Goal: Transaction & Acquisition: Purchase product/service

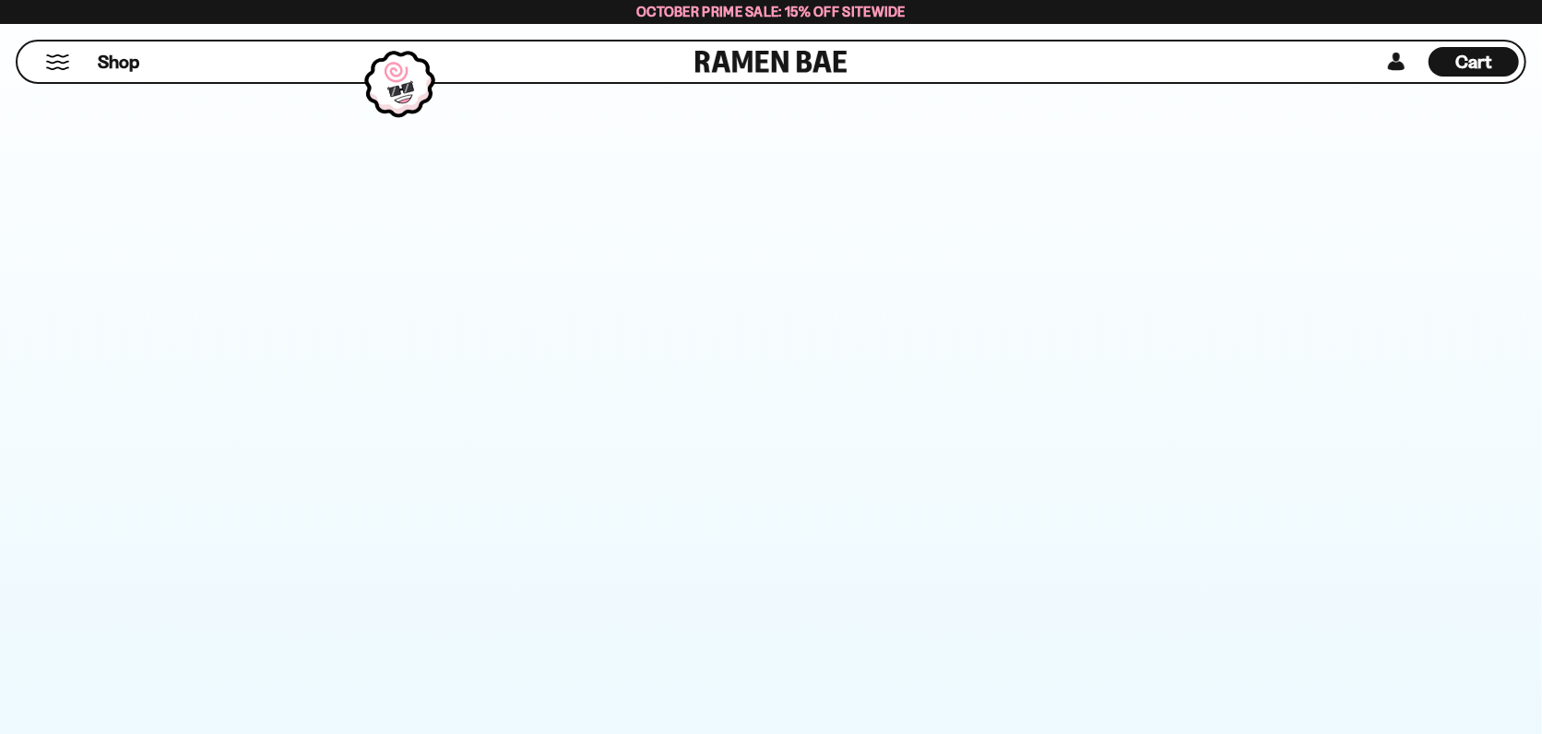
scroll to position [230, 0]
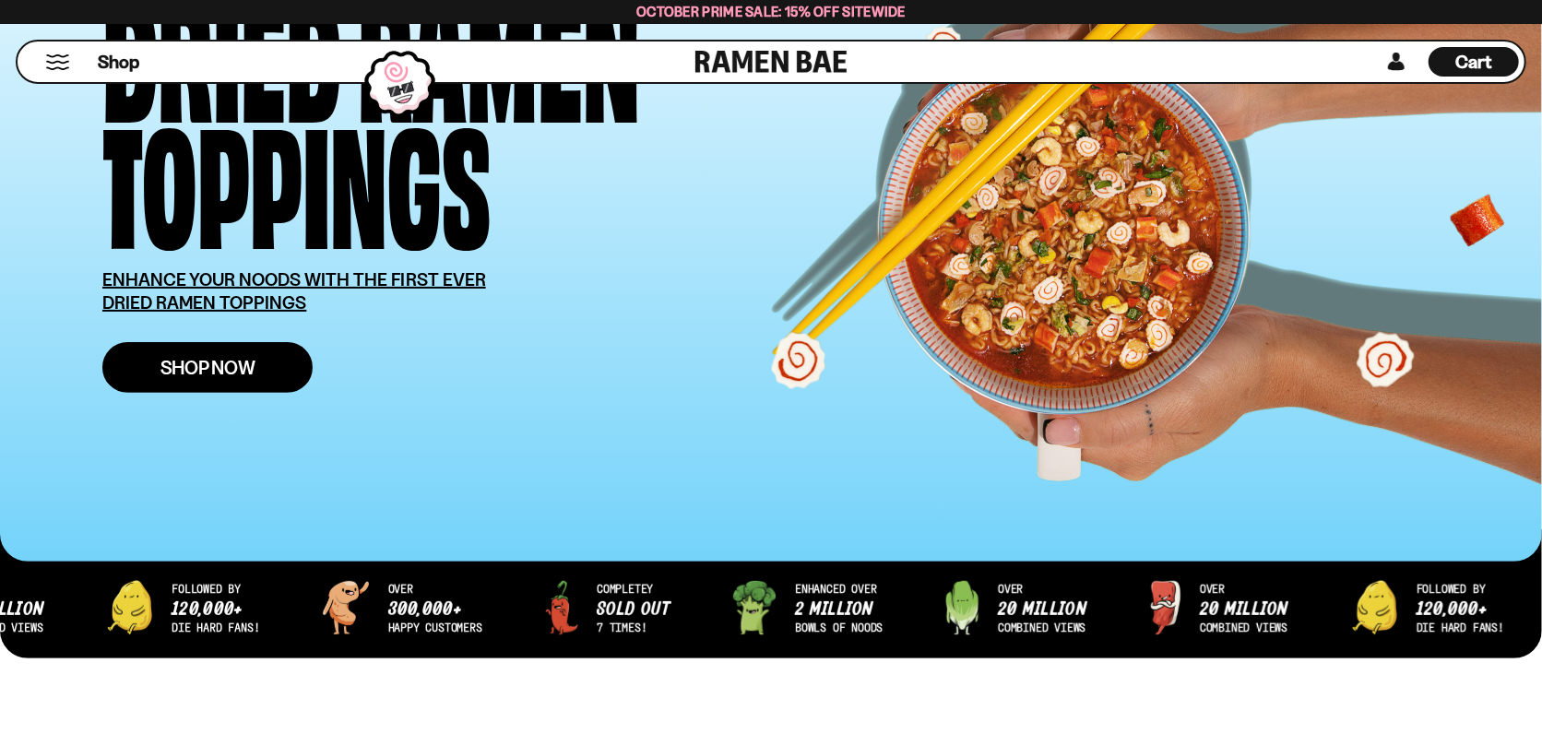
click at [173, 366] on span "Shop Now" at bounding box center [207, 367] width 95 height 19
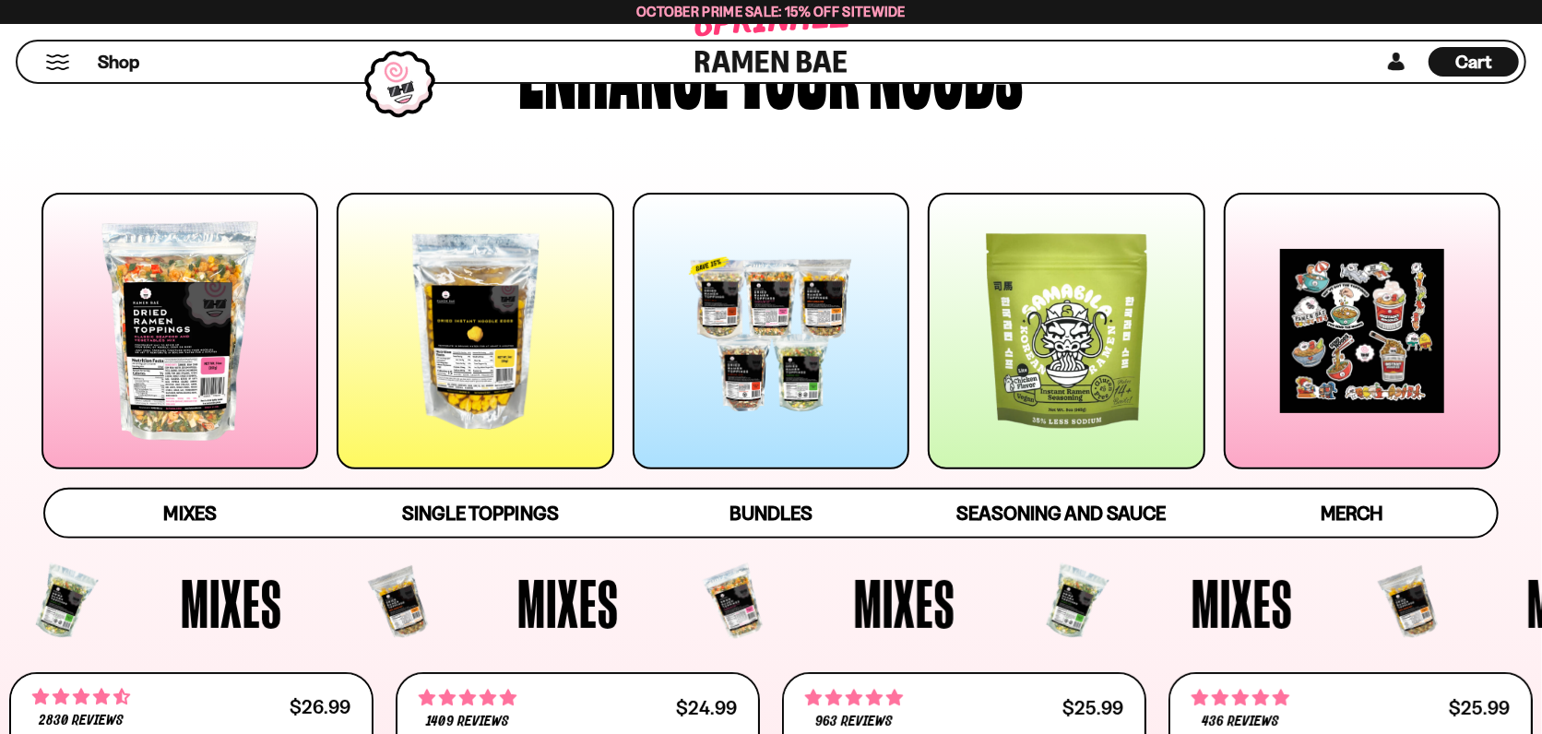
scroll to position [184, 0]
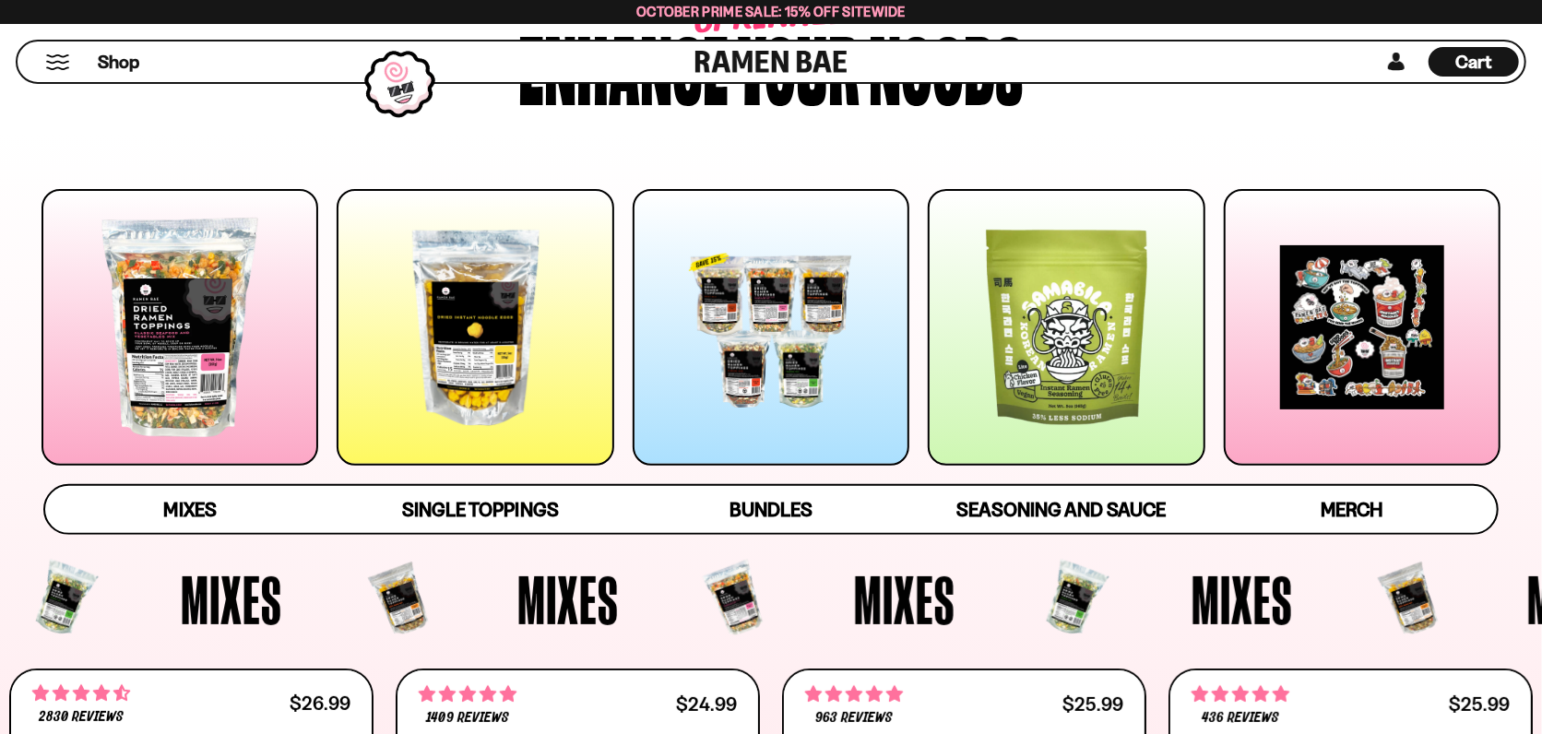
click at [174, 354] on div at bounding box center [179, 327] width 277 height 277
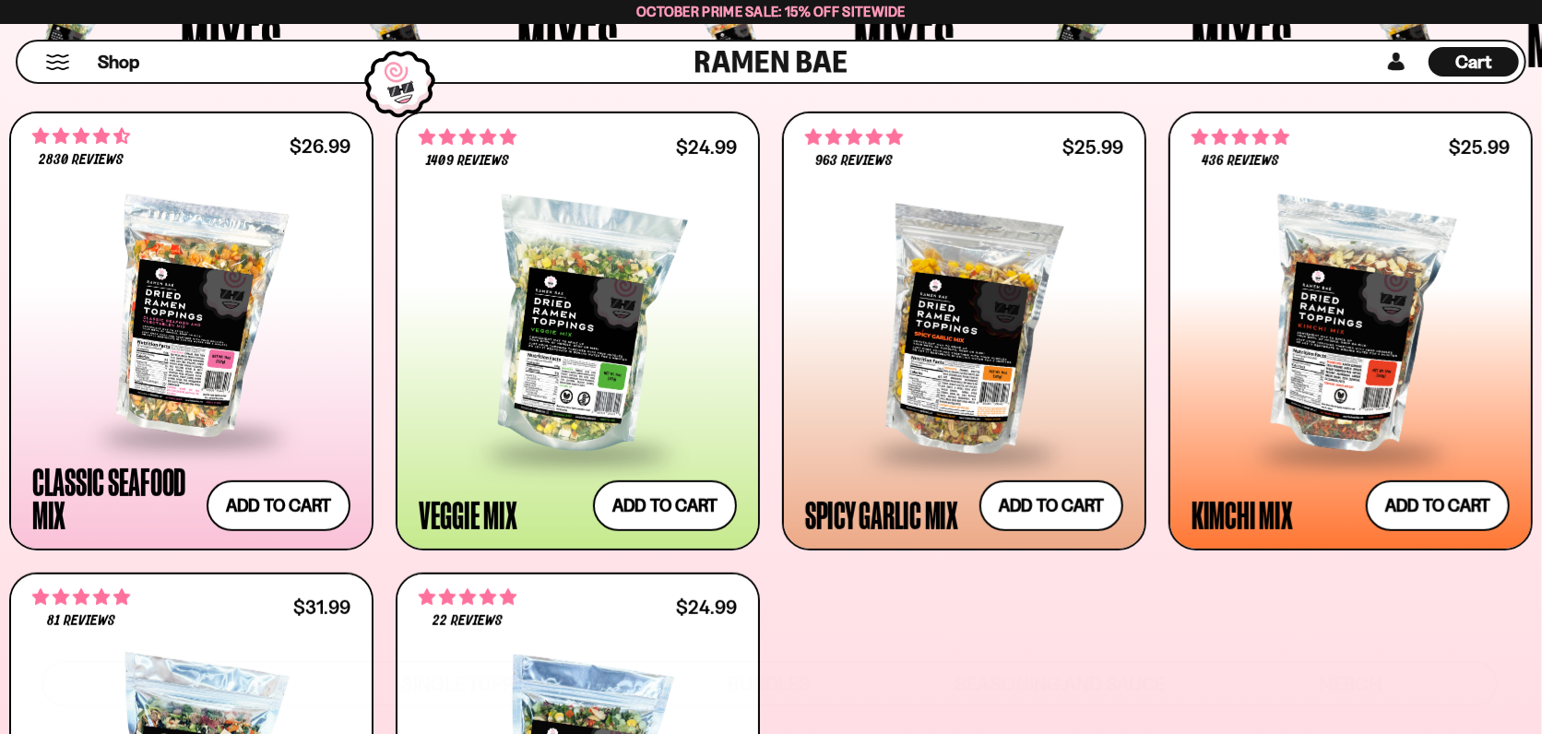
scroll to position [742, 0]
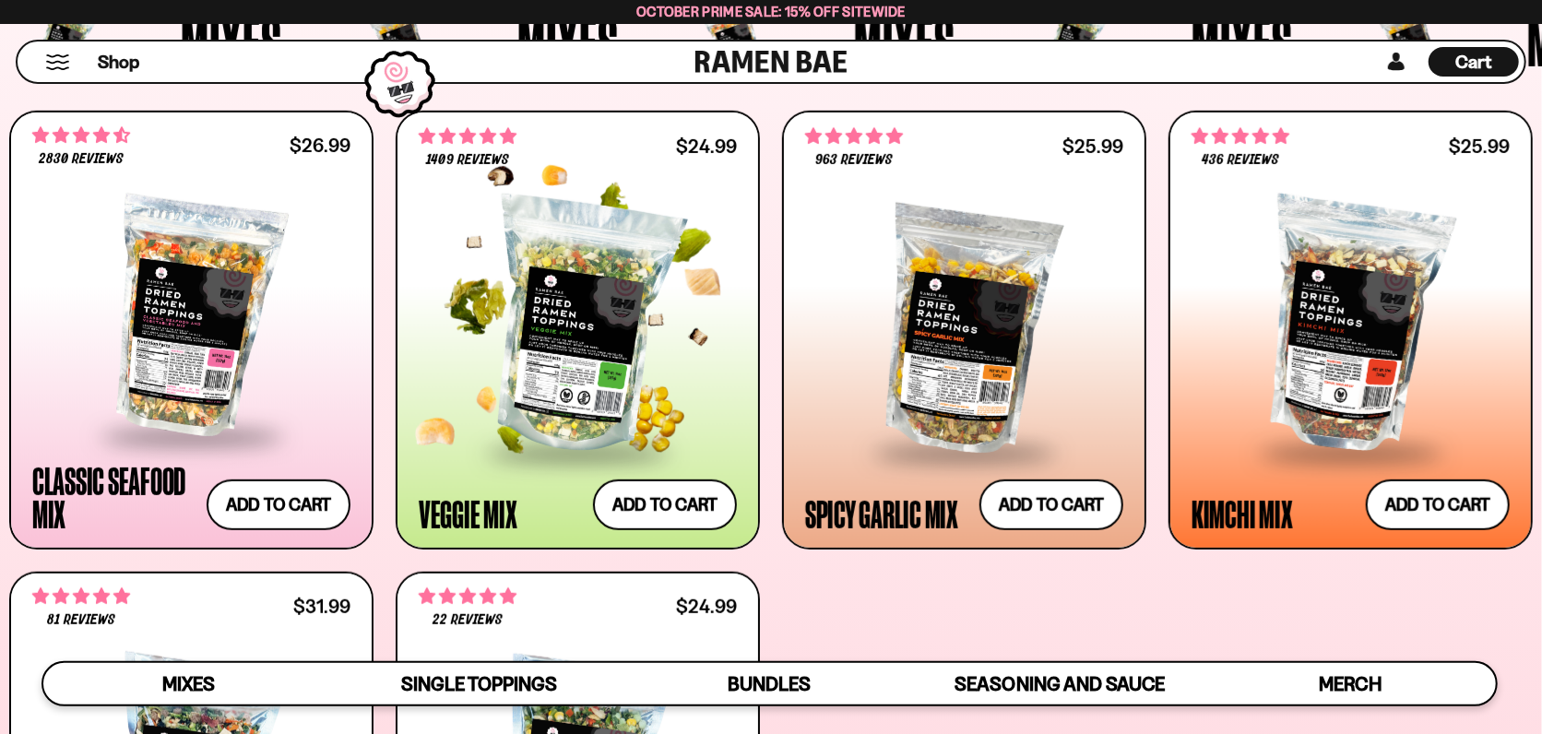
click at [568, 288] on div at bounding box center [578, 327] width 318 height 248
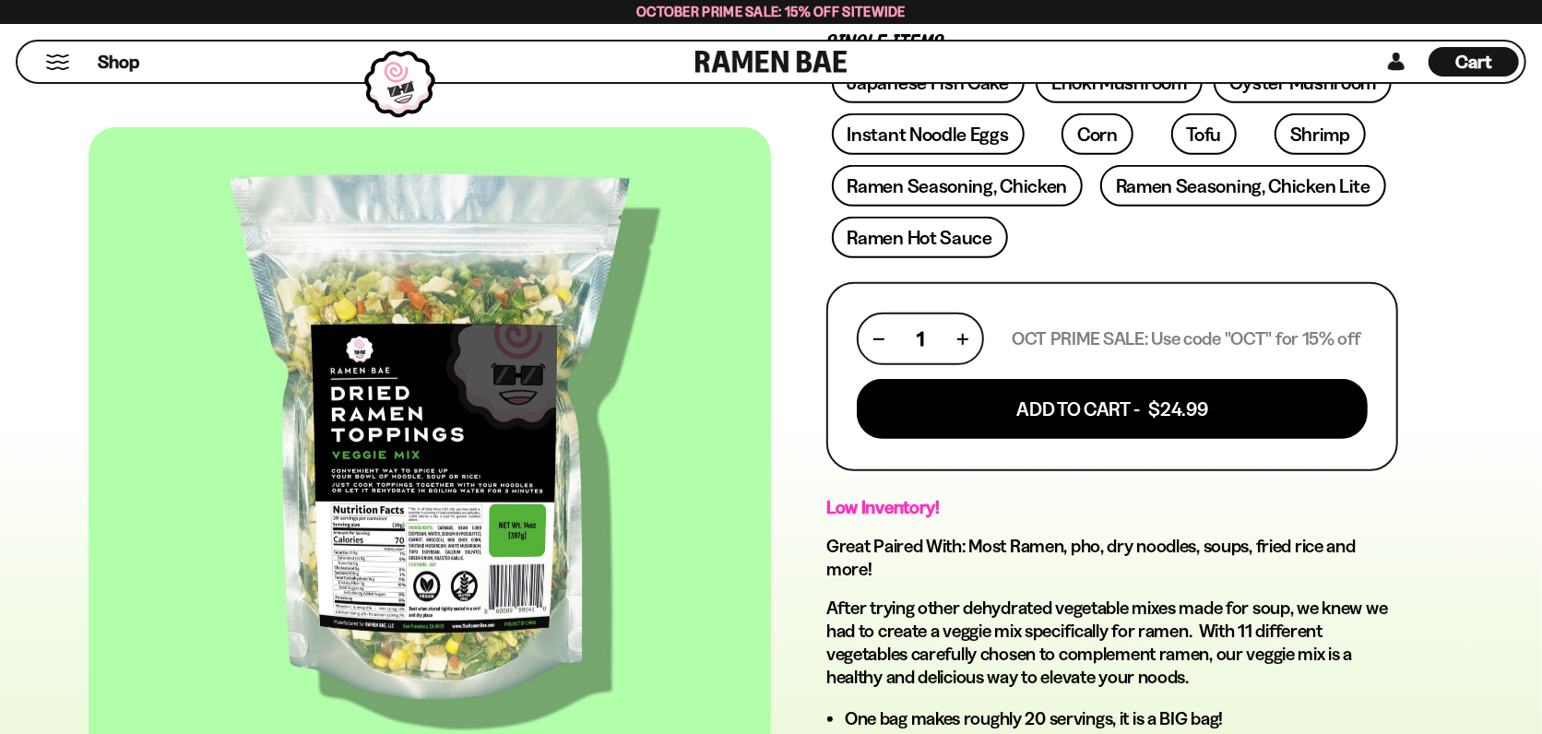
scroll to position [277, 0]
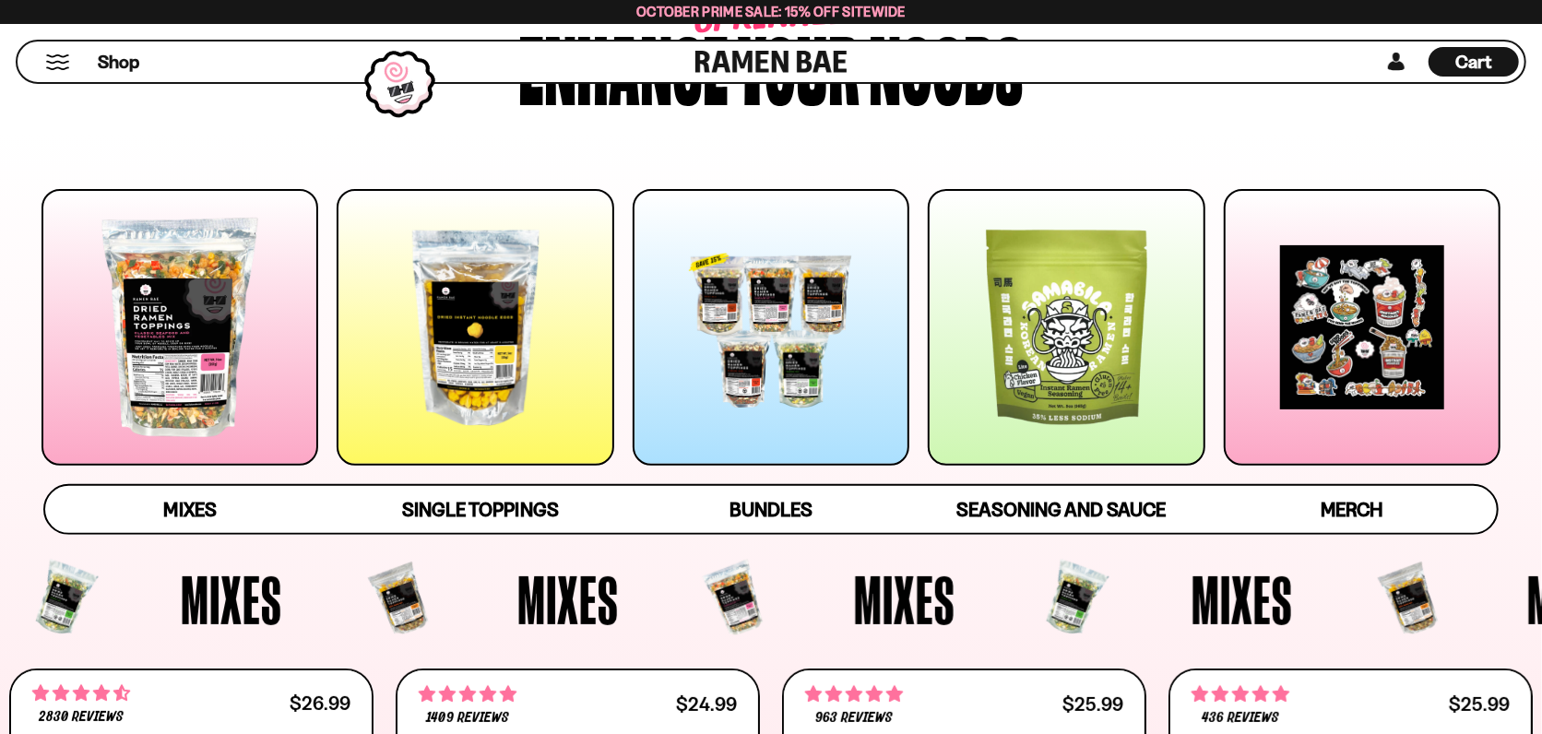
drag, startPoint x: 747, startPoint y: 322, endPoint x: 764, endPoint y: 314, distance: 18.2
click at [747, 321] on div at bounding box center [771, 327] width 277 height 277
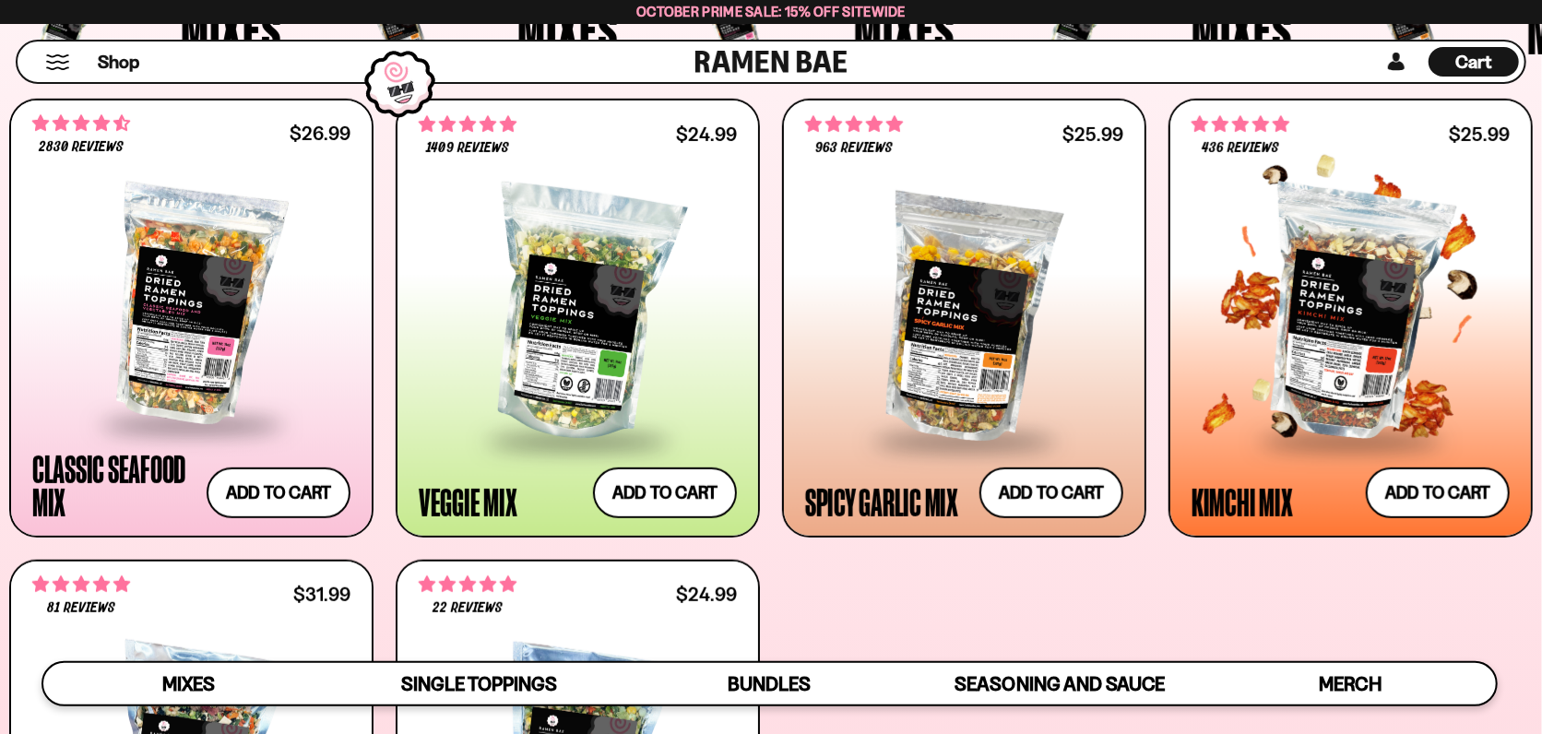
scroll to position [722, 0]
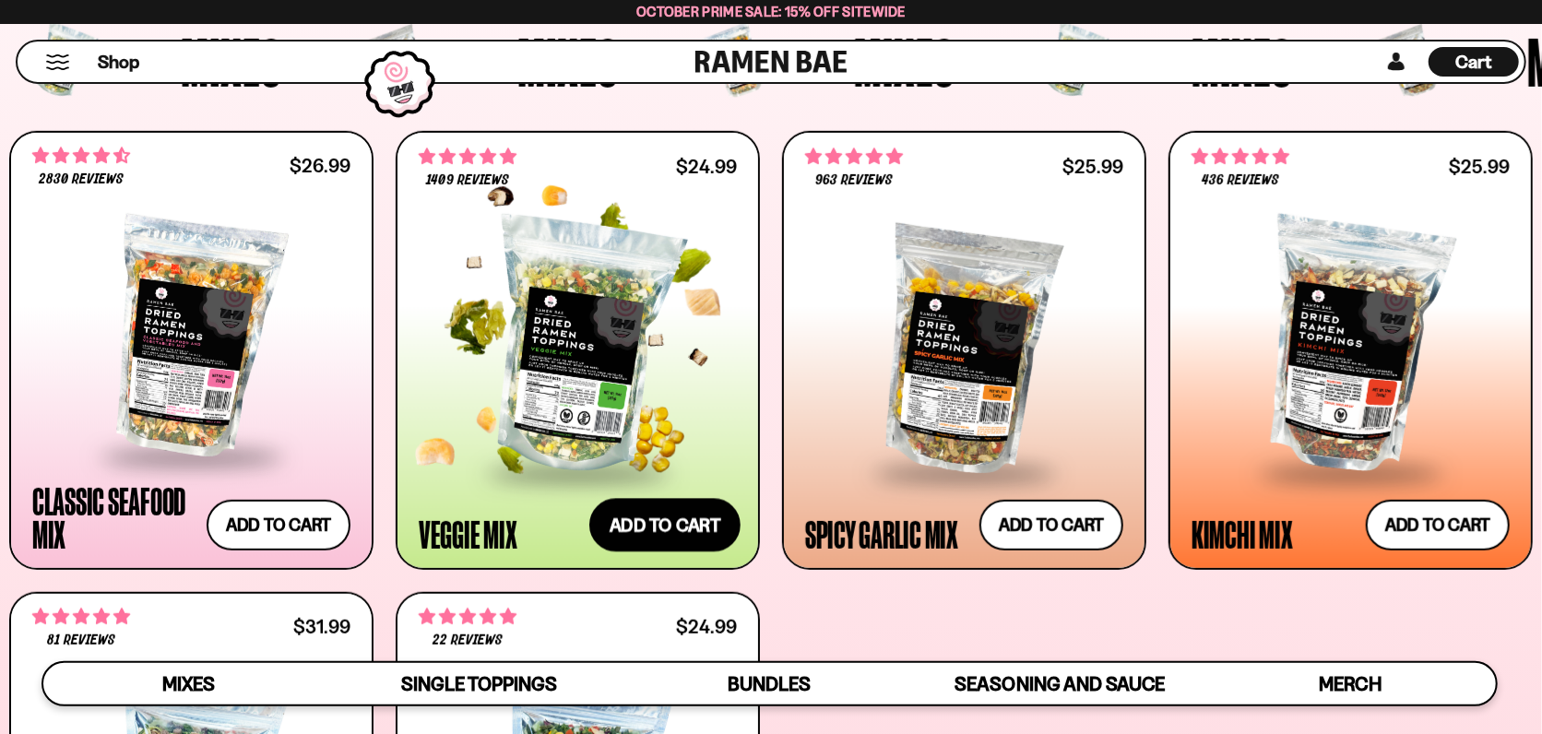
click at [669, 518] on button "Add to cart Add ― Regular price $24.99 Regular price Sale price $24.99 Unit pri…" at bounding box center [664, 524] width 151 height 53
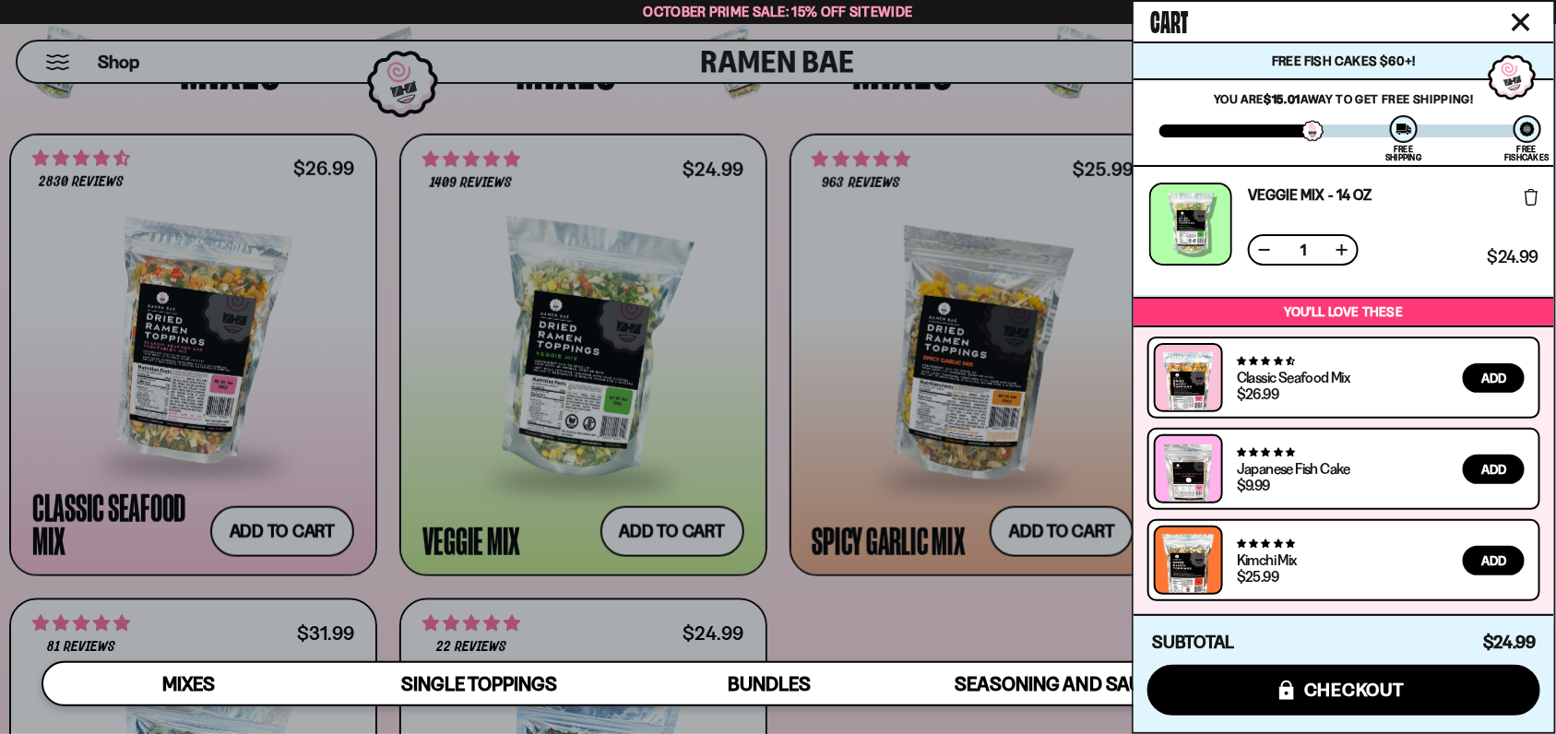
click at [1343, 248] on button at bounding box center [1341, 250] width 18 height 18
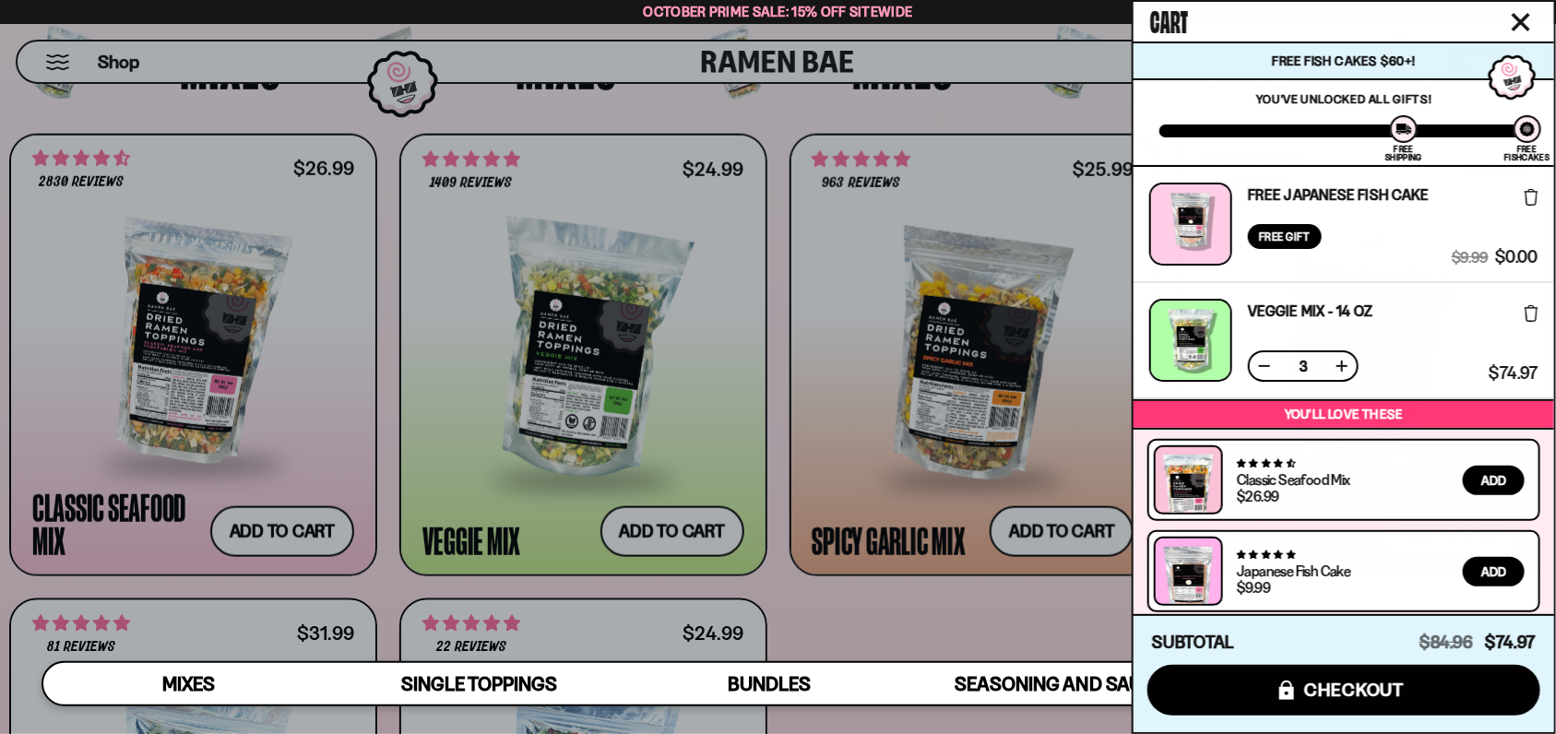
click at [1521, 18] on icon "Close cart" at bounding box center [1520, 22] width 18 height 18
